Goal: Task Accomplishment & Management: Complete application form

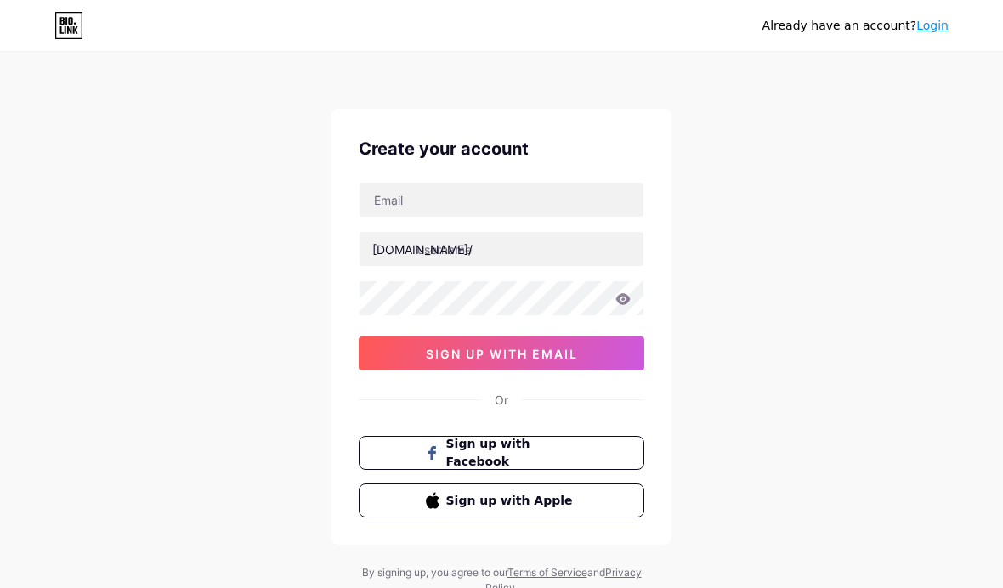
click at [548, 510] on span "Sign up with Apple" at bounding box center [512, 501] width 132 height 18
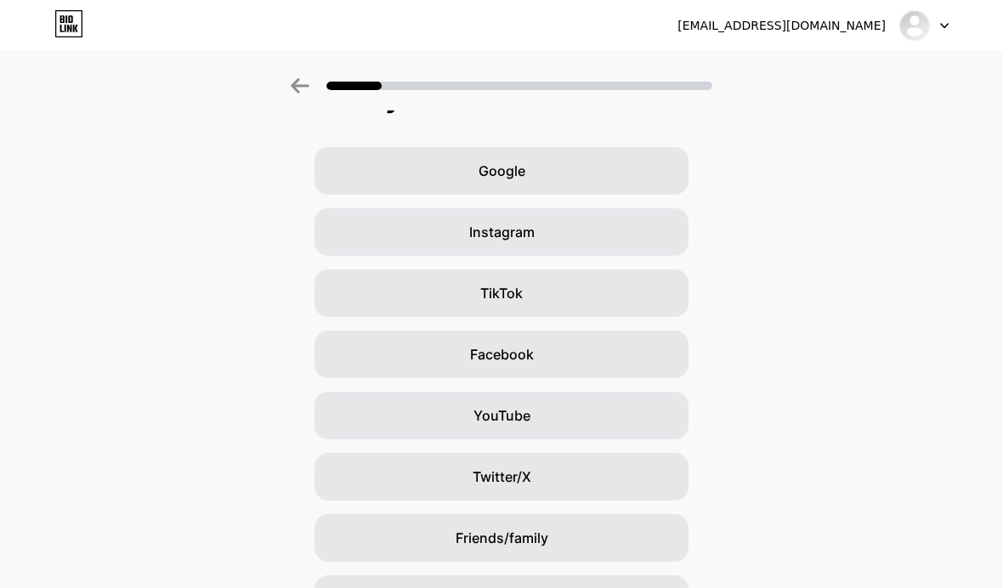
scroll to position [43, 0]
click at [616, 280] on div "TikTok" at bounding box center [502, 293] width 374 height 48
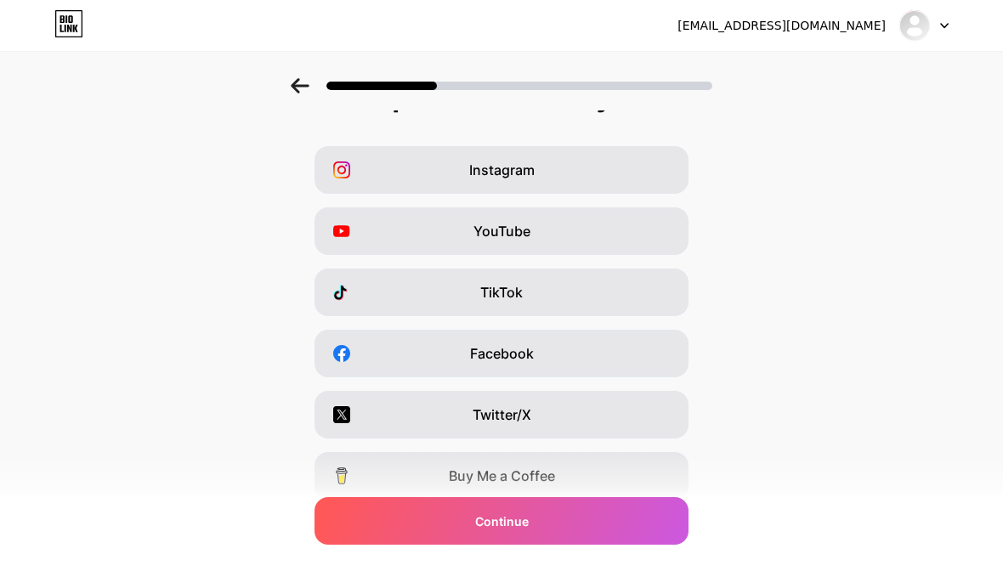
scroll to position [0, 0]
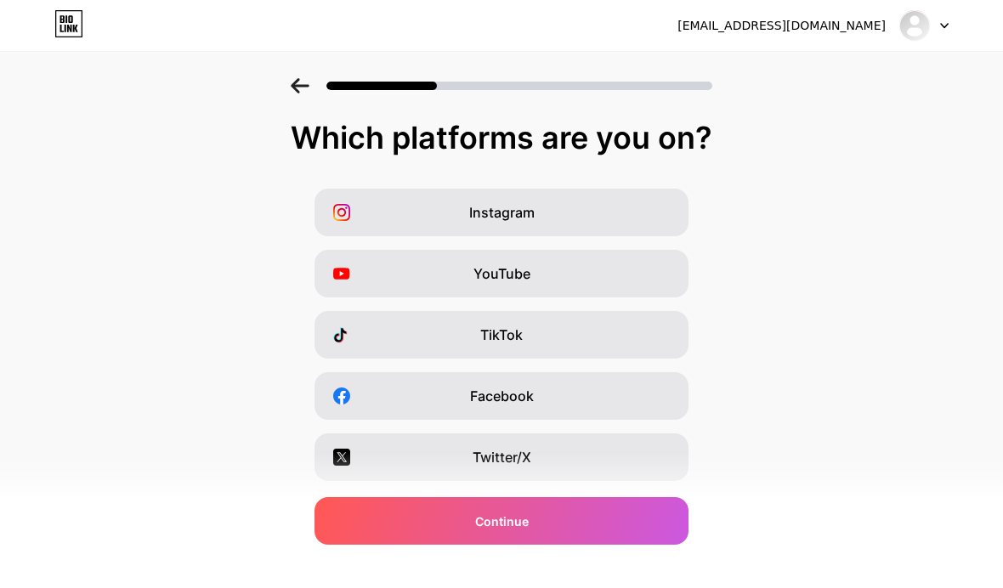
click at [503, 573] on span "Snapchat" at bounding box center [502, 580] width 62 height 20
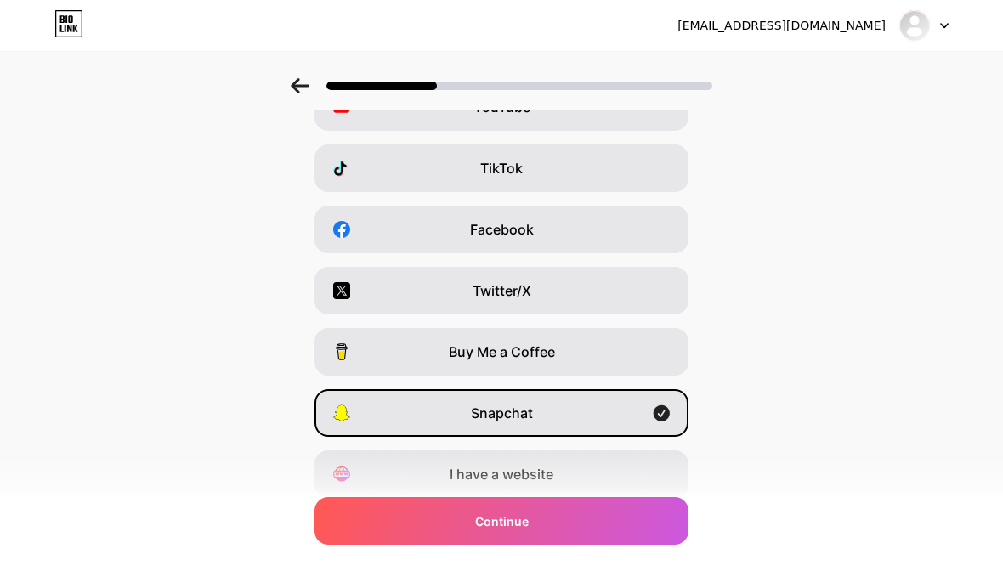
scroll to position [169, 0]
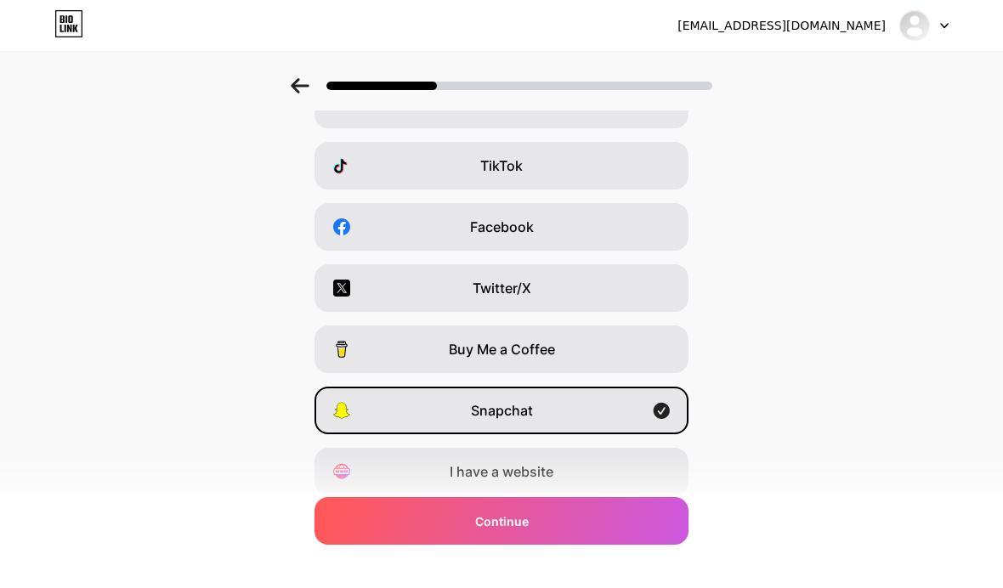
click at [593, 400] on div "Snapchat" at bounding box center [502, 411] width 374 height 48
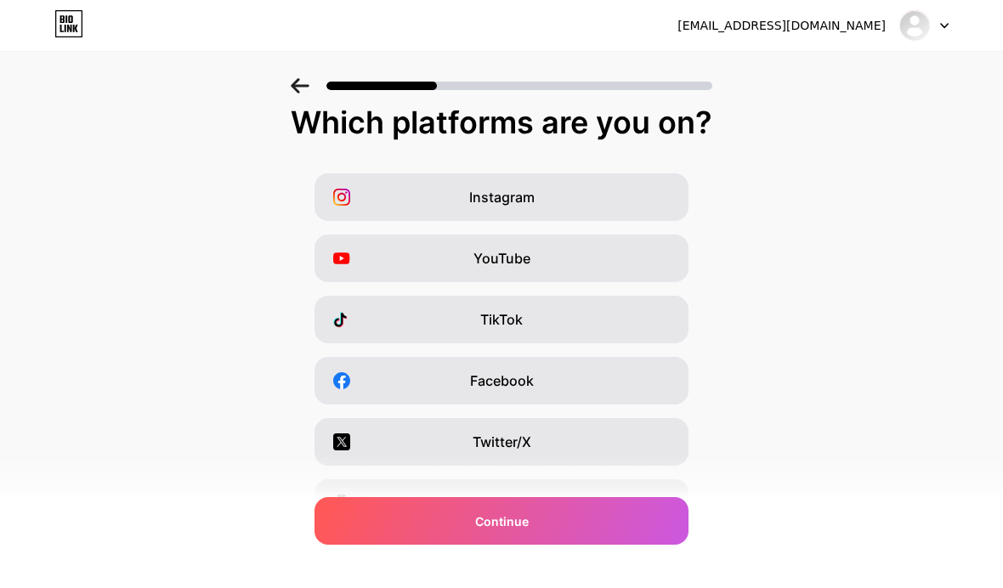
click at [613, 192] on div "Instagram" at bounding box center [502, 197] width 374 height 48
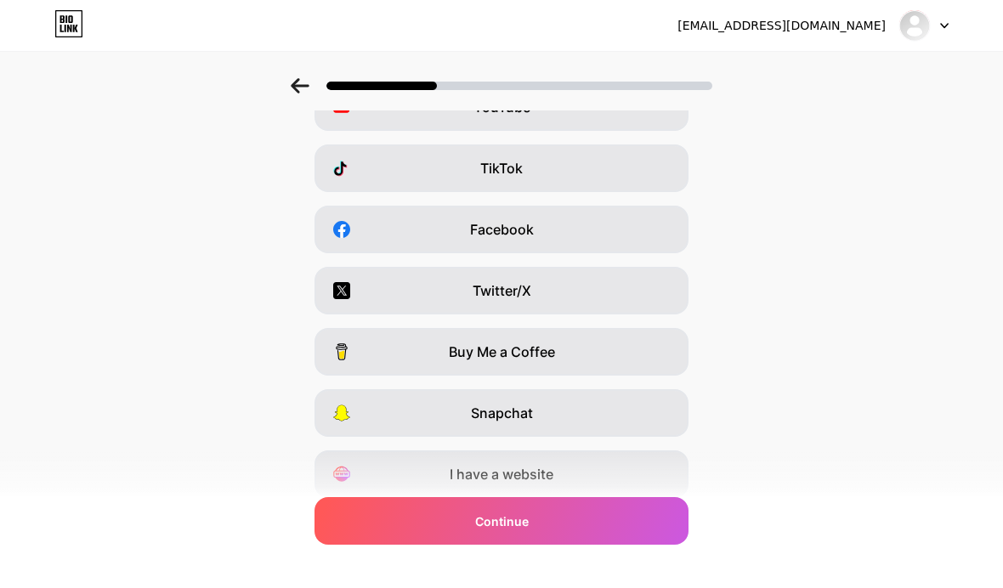
scroll to position [168, 0]
click at [606, 545] on div "Continue" at bounding box center [502, 521] width 374 height 48
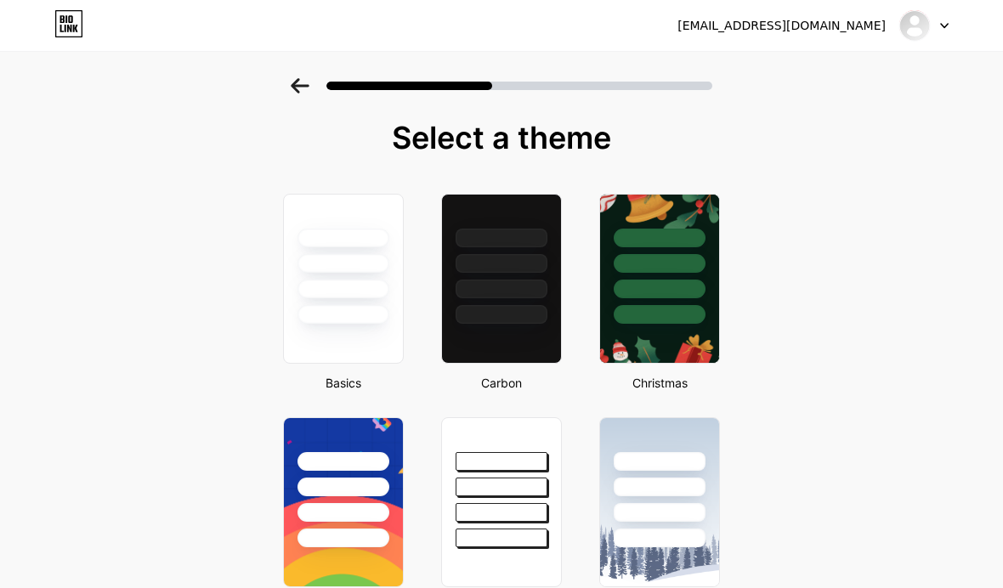
click at [327, 331] on div at bounding box center [343, 279] width 121 height 170
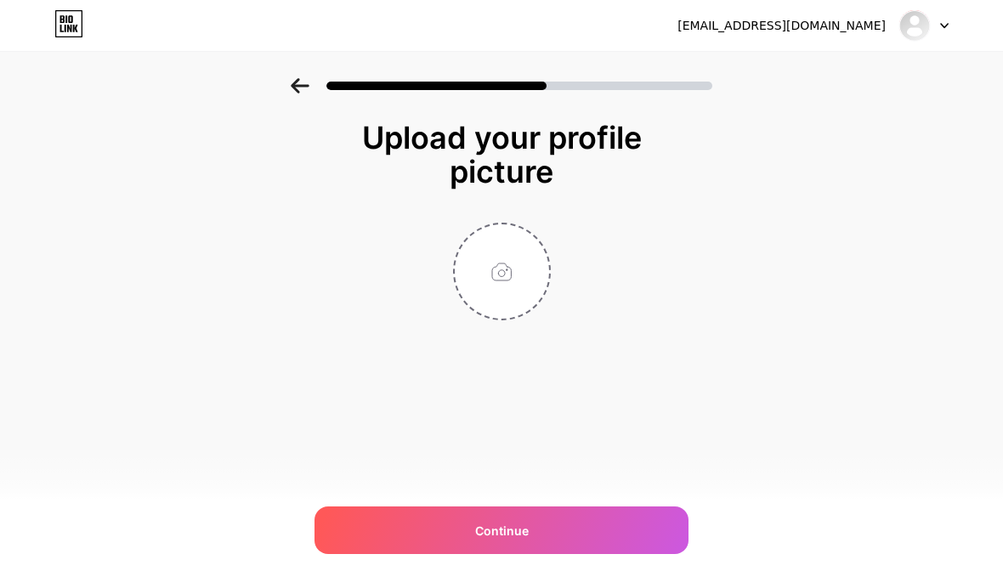
click at [504, 264] on input "file" at bounding box center [502, 272] width 94 height 94
type input "C:\fakepath\IMG_8262.jpeg"
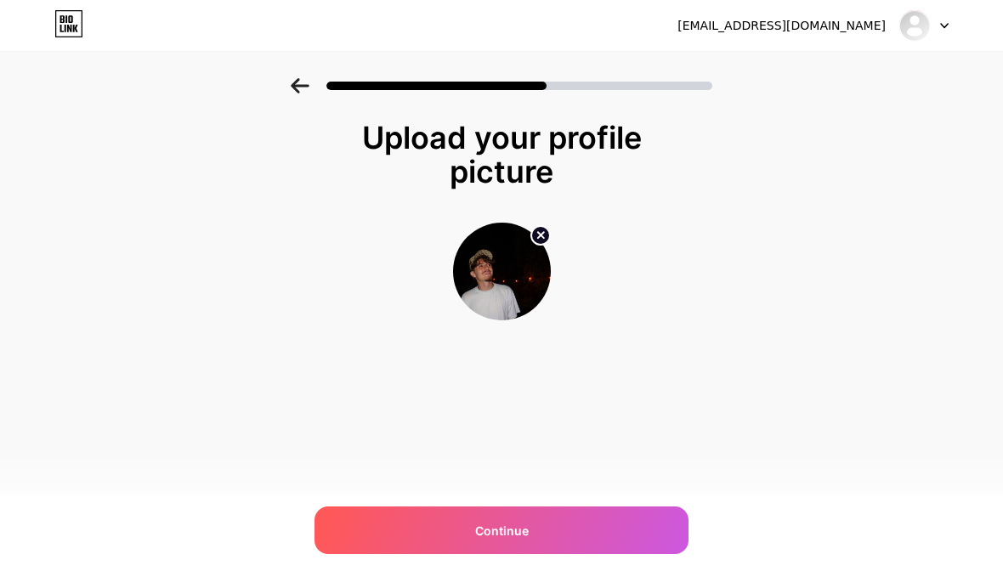
click at [472, 533] on div "Continue" at bounding box center [502, 531] width 374 height 48
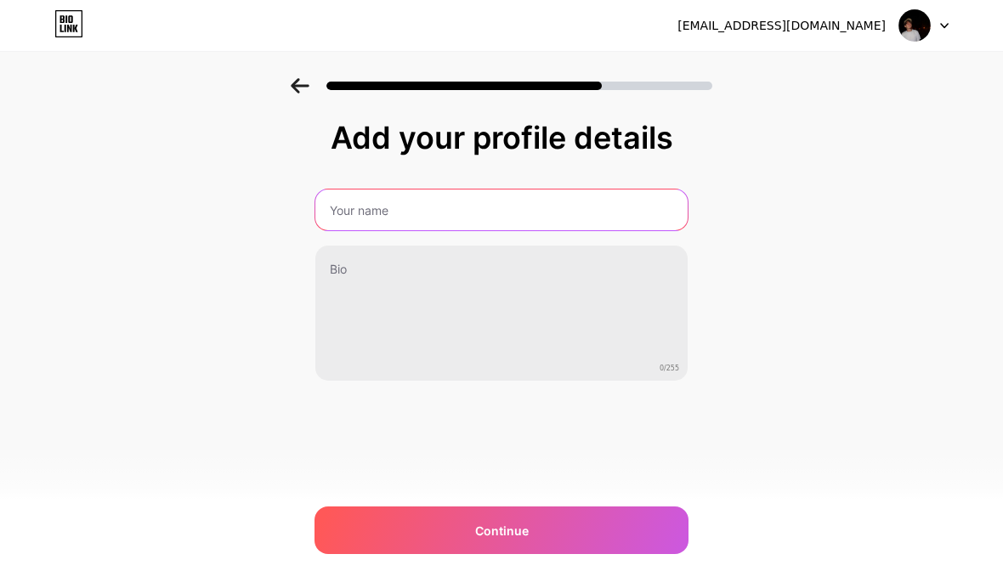
click at [446, 207] on input "text" at bounding box center [502, 210] width 372 height 41
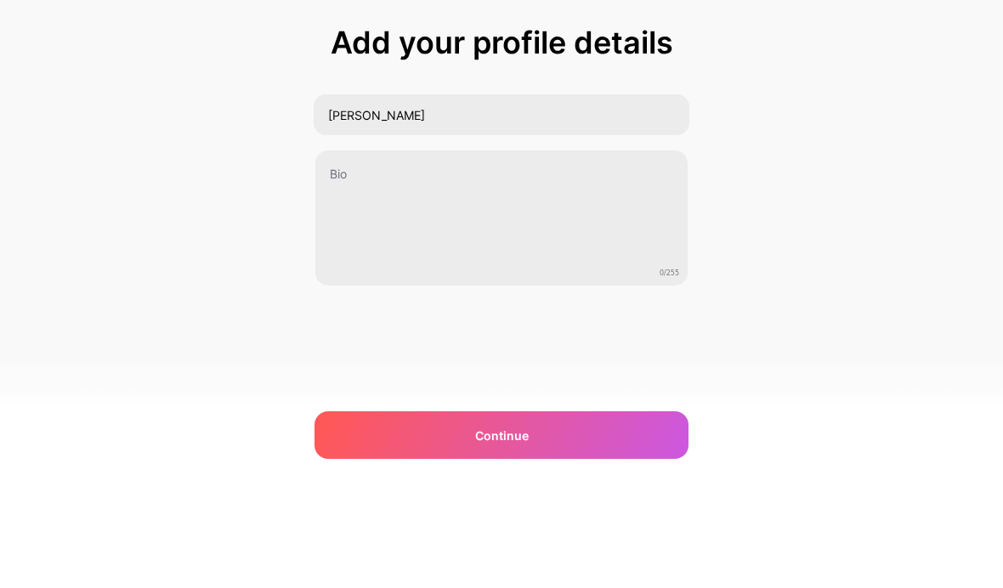
click at [833, 156] on div "Add your profile details Charlie LOLBARDO 0/255 Continue Error" at bounding box center [501, 272] width 1003 height 389
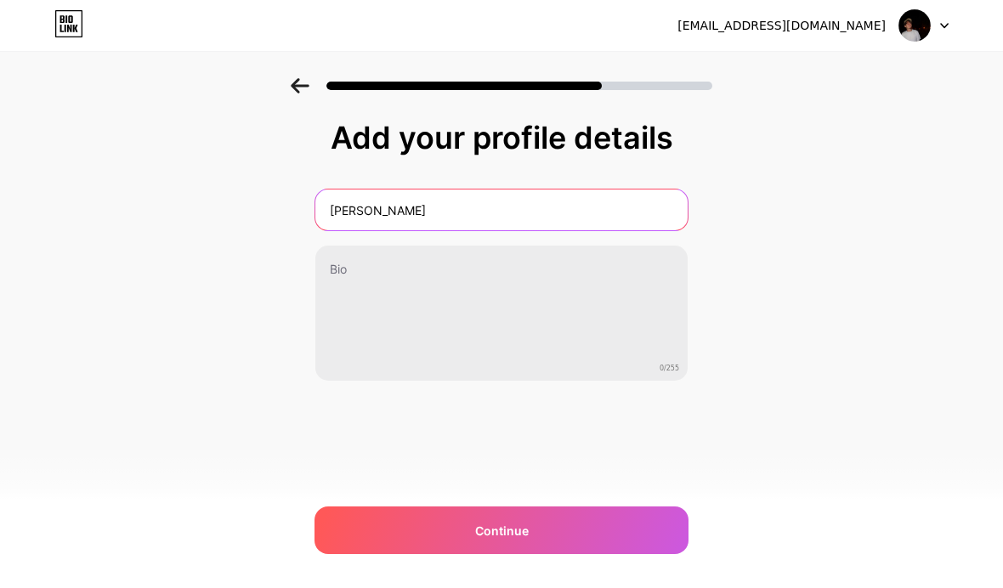
click at [482, 190] on input "Charlie LOLBARDO" at bounding box center [502, 210] width 372 height 41
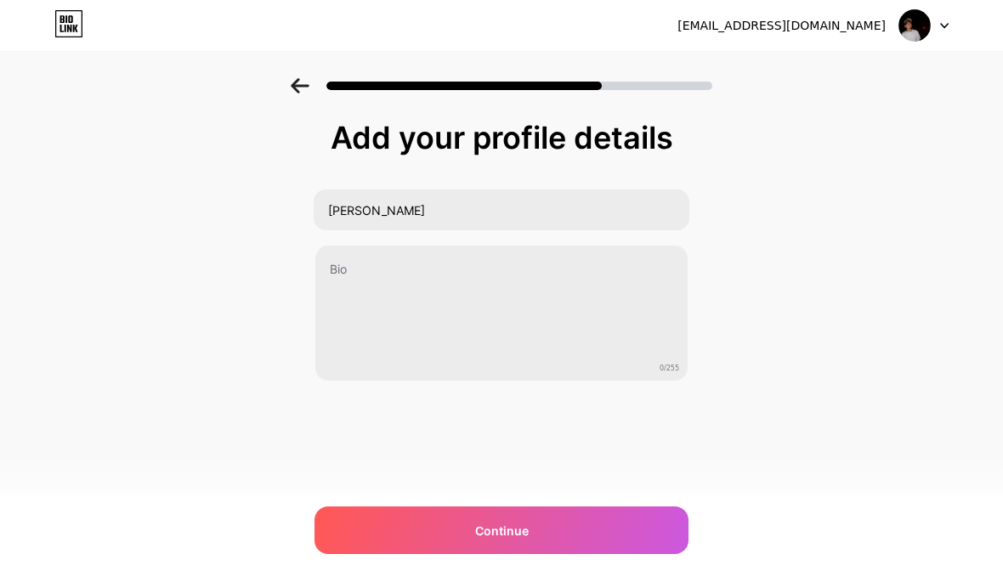
click at [838, 178] on div "Add your profile details MCharlie LOLBARDO 0/255 Continue Error" at bounding box center [501, 272] width 1003 height 389
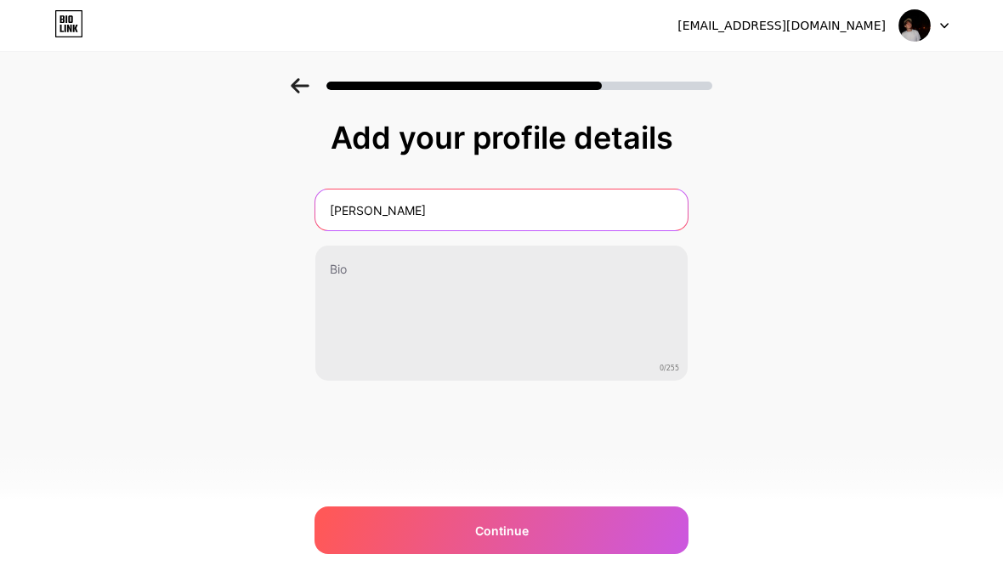
click at [537, 190] on input "MCharlie LOLBARDO" at bounding box center [502, 210] width 372 height 41
type input "M"
type input "Charlie LOMBARDO"
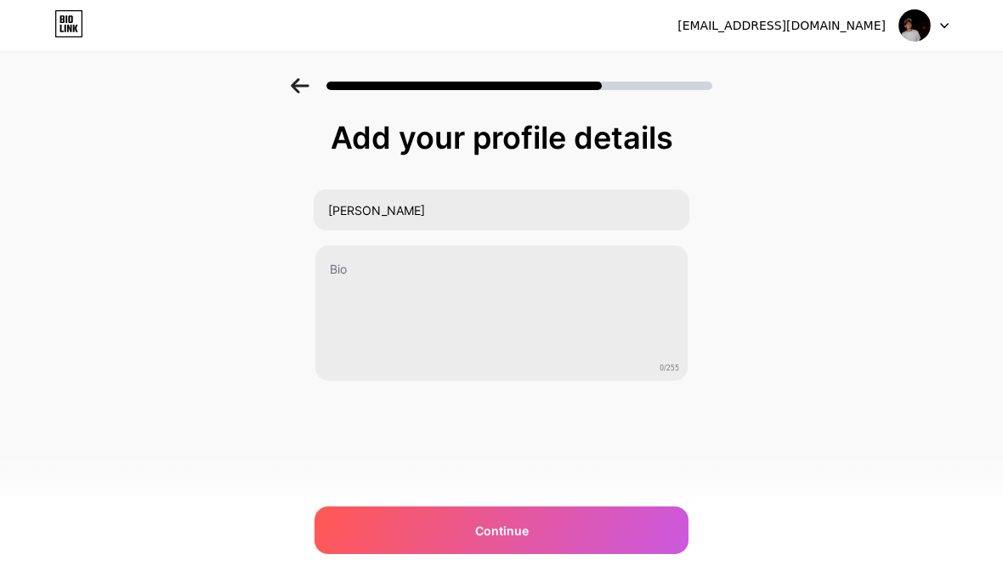
click at [855, 166] on div "Add your profile details Charlie LOMBARDO 0/255 Continue Error" at bounding box center [501, 272] width 1003 height 389
click at [555, 528] on div "Continue" at bounding box center [502, 531] width 374 height 48
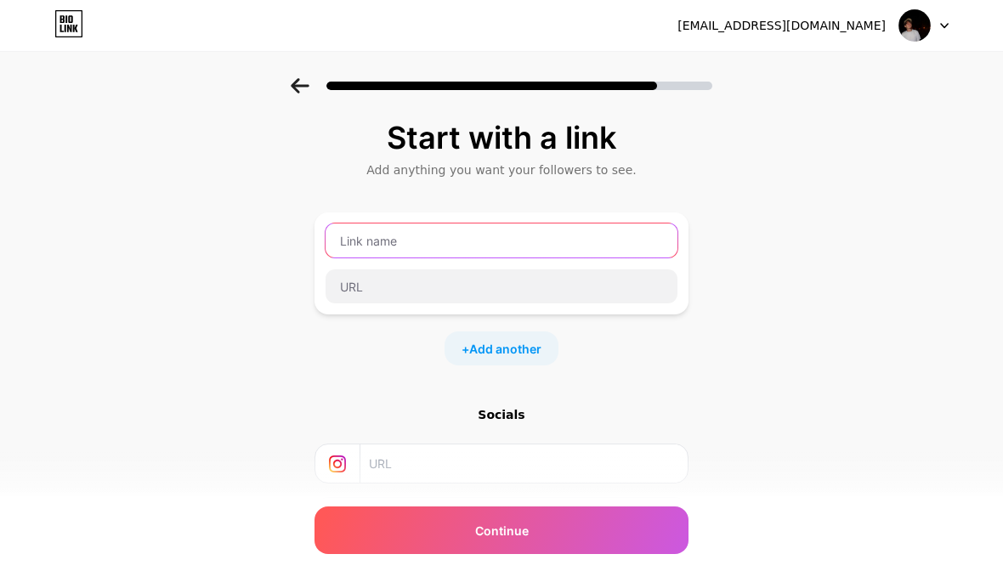
click at [410, 248] on input "text" at bounding box center [502, 241] width 352 height 34
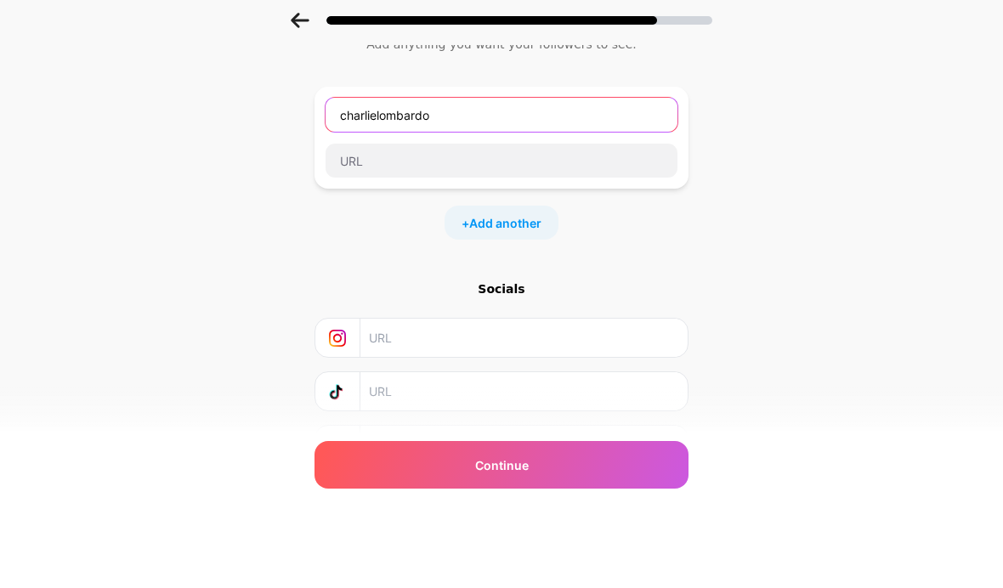
type input "charlielombardo"
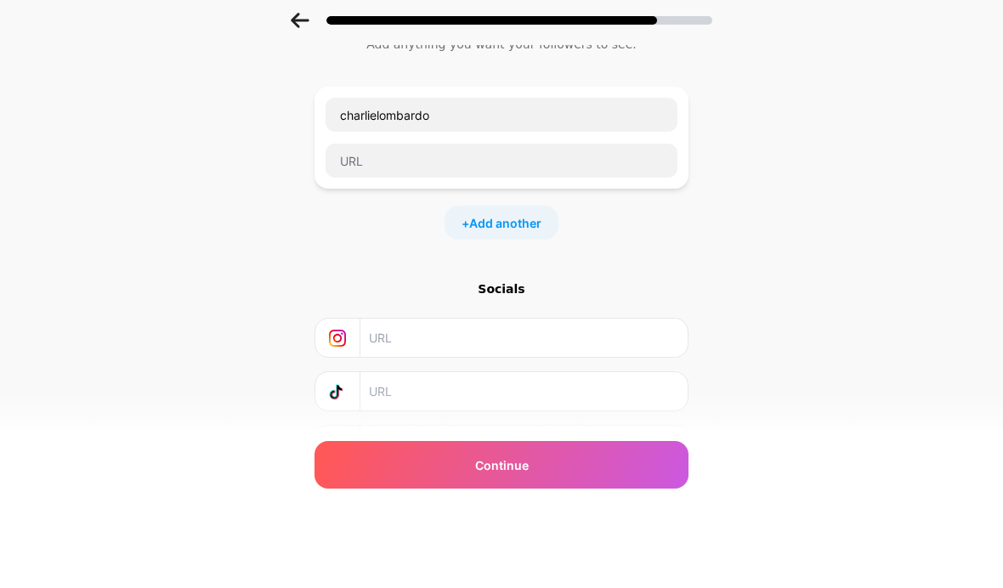
click at [867, 155] on div "Start with a link Add anything you want your followers to see. charlielombardo …" at bounding box center [501, 317] width 1003 height 598
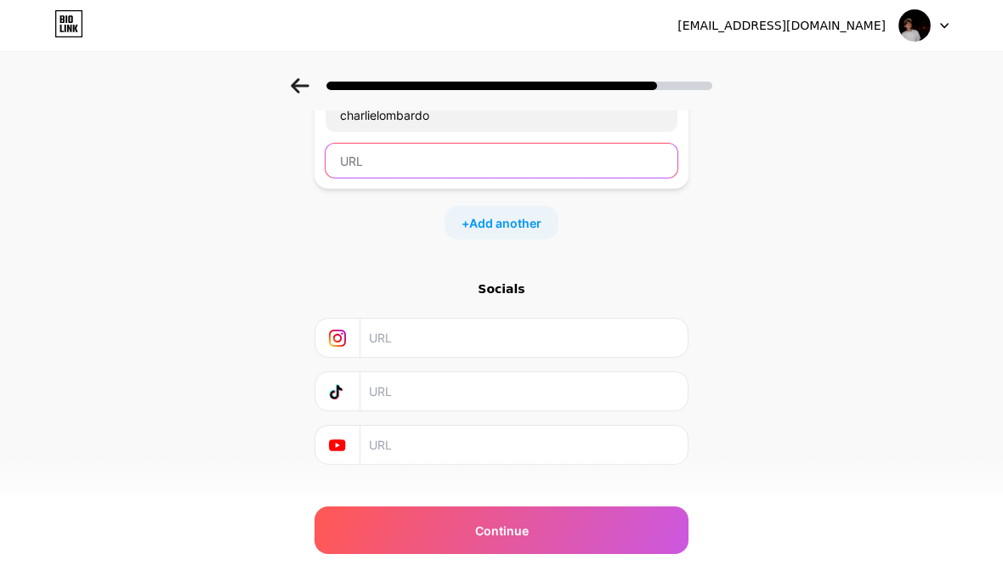
click at [600, 151] on input "text" at bounding box center [502, 161] width 352 height 34
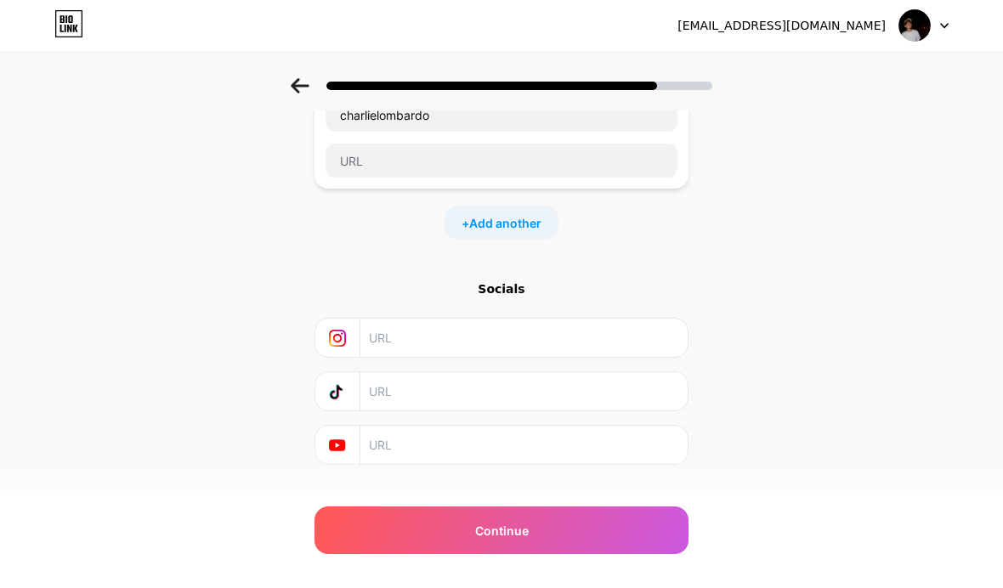
click at [768, 172] on div "Start with a link Add anything you want your followers to see. charlielombardo …" at bounding box center [501, 251] width 1003 height 598
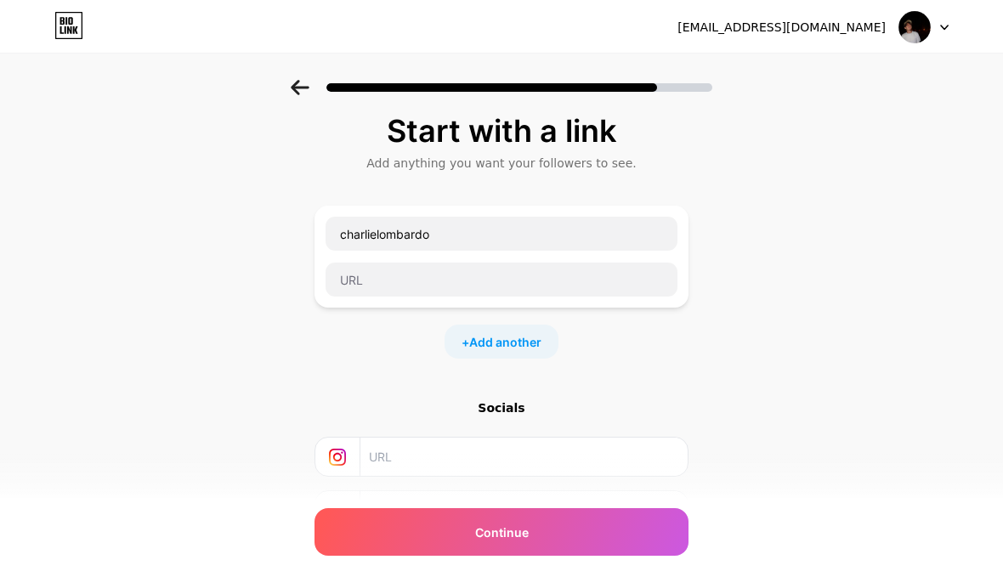
scroll to position [7, 0]
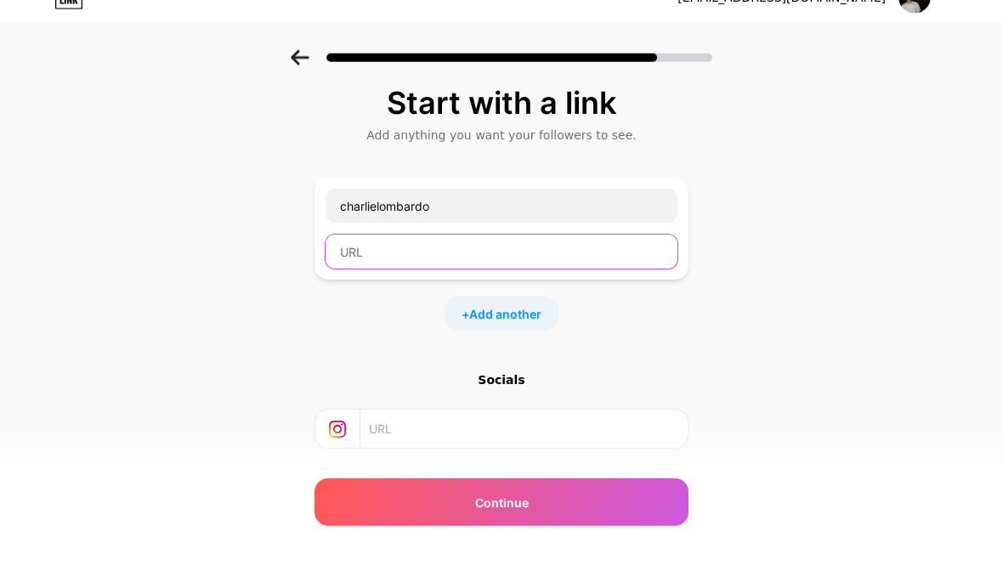
click at [522, 264] on input "text" at bounding box center [502, 280] width 352 height 34
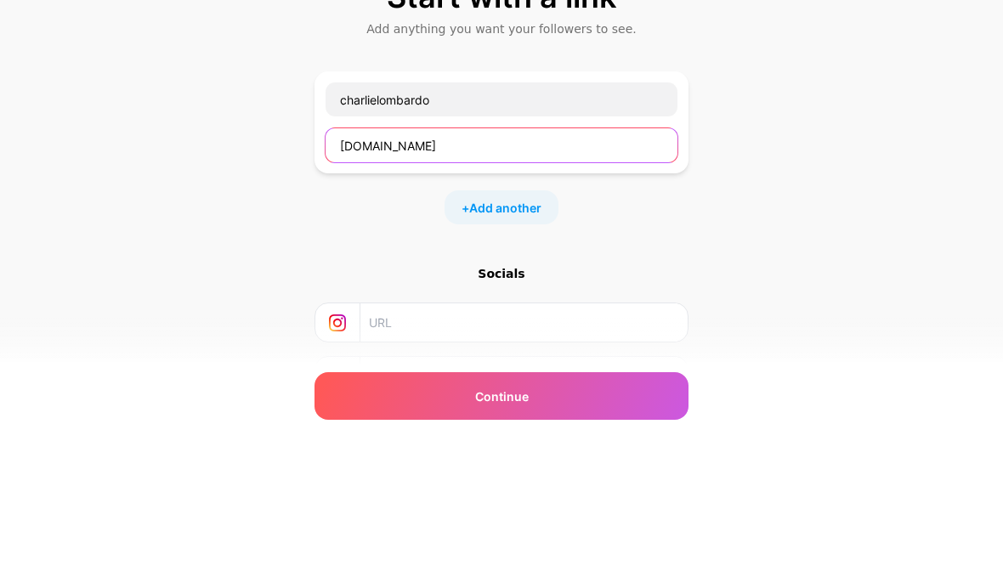
type input "www.sportimmo.com"
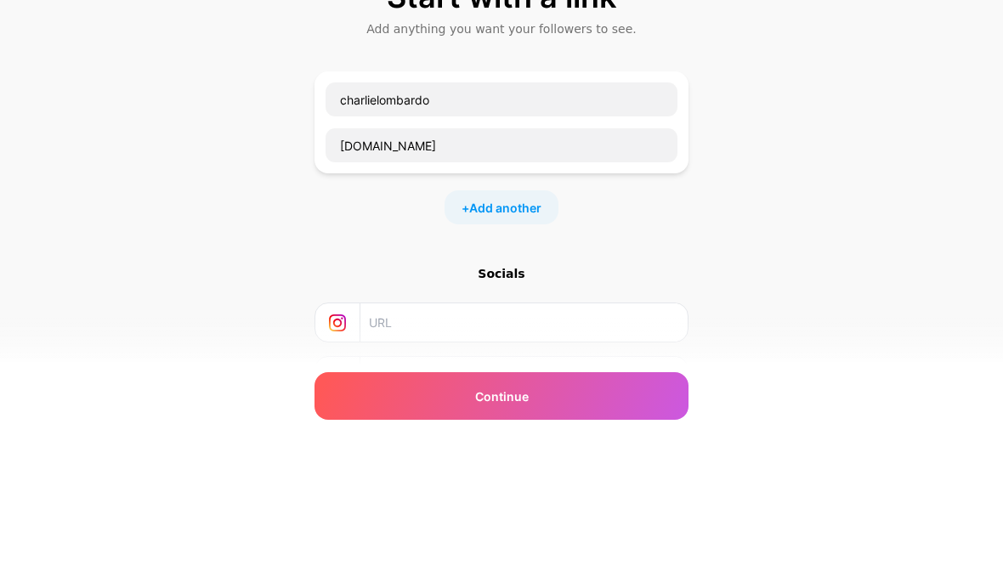
click at [850, 251] on div "Start with a link Add anything you want your followers to see. charlielombardo …" at bounding box center [501, 370] width 1003 height 598
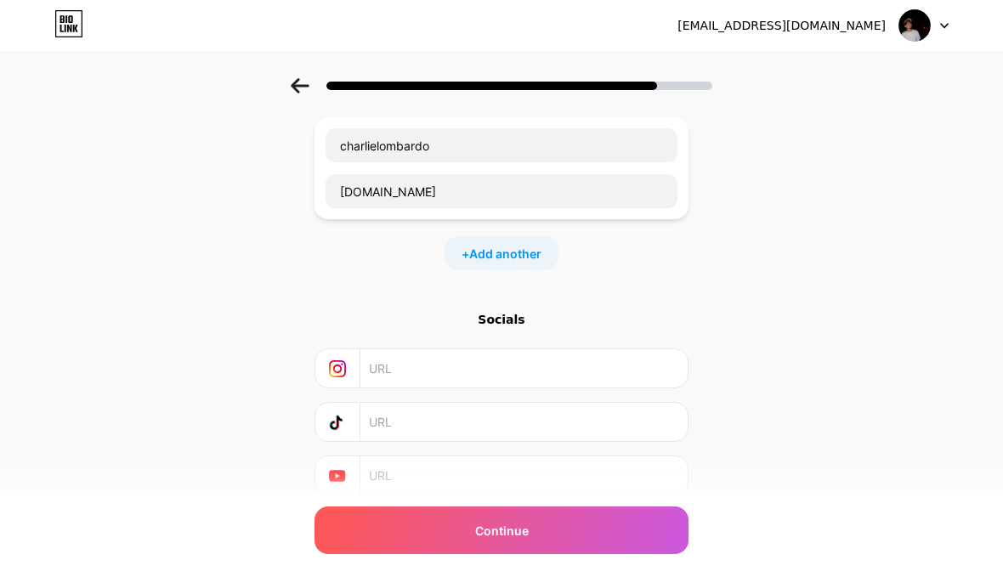
click at [533, 554] on div "Continue" at bounding box center [502, 531] width 374 height 48
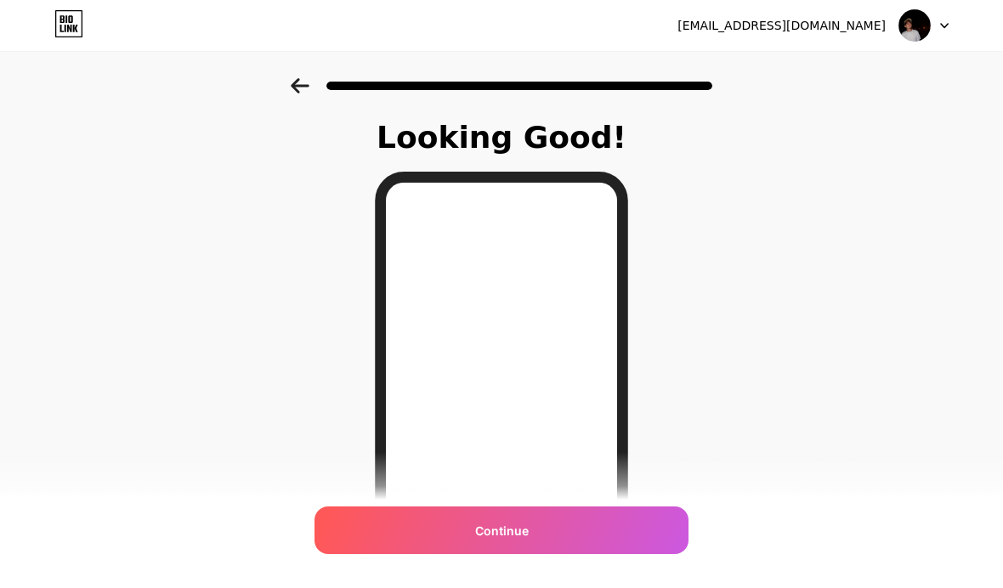
click at [557, 554] on div "Continue" at bounding box center [502, 531] width 374 height 48
